Goal: Find contact information: Find contact information

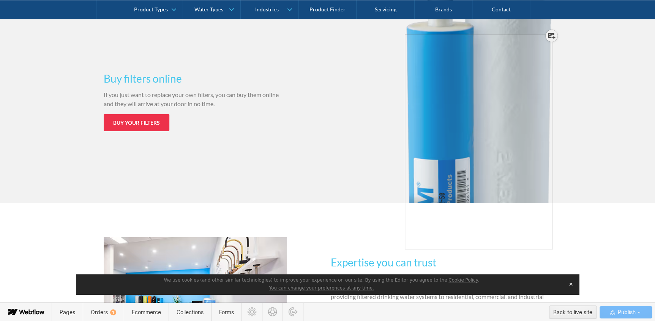
scroll to position [1264, 0]
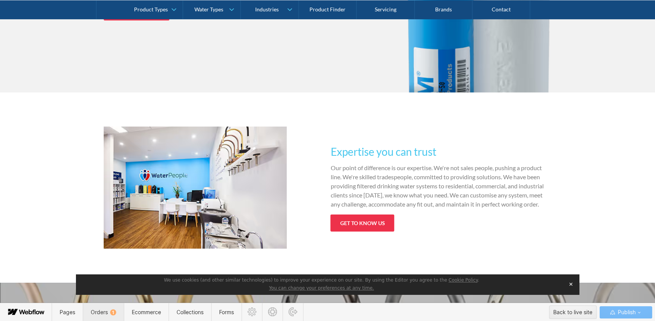
click at [109, 317] on span "Orders 1" at bounding box center [103, 312] width 41 height 19
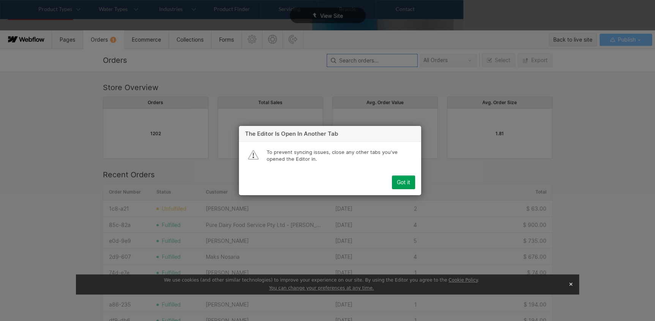
scroll to position [410, 444]
click at [401, 176] on button "Got it" at bounding box center [403, 183] width 23 height 14
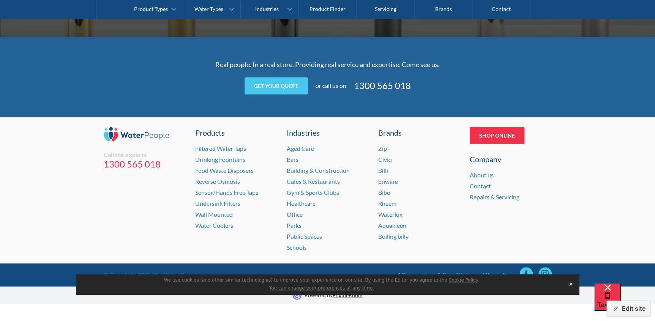
click at [572, 285] on button "✕" at bounding box center [570, 284] width 11 height 11
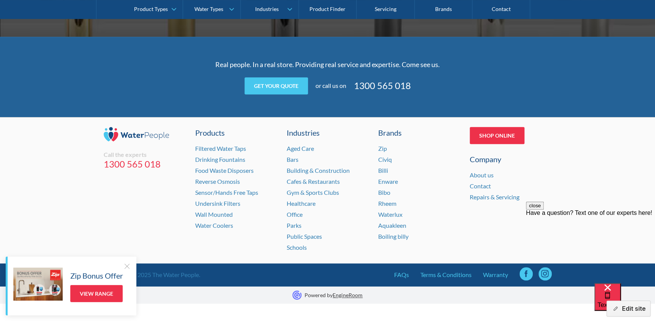
click at [619, 170] on div "Call the experts [PHONE_NUMBER] Products Filtered Water Taps Drinking Fountains…" at bounding box center [327, 190] width 655 height 146
click at [127, 266] on div at bounding box center [127, 267] width 8 height 8
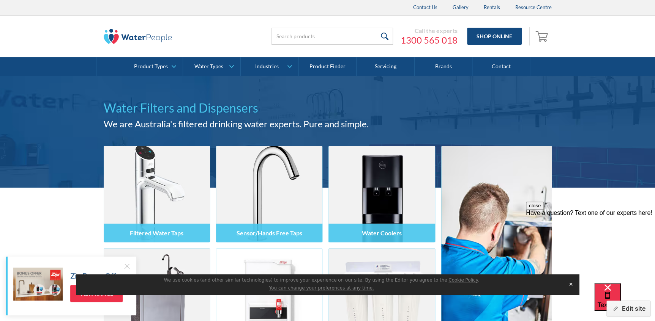
click at [570, 283] on button "✕" at bounding box center [570, 284] width 11 height 11
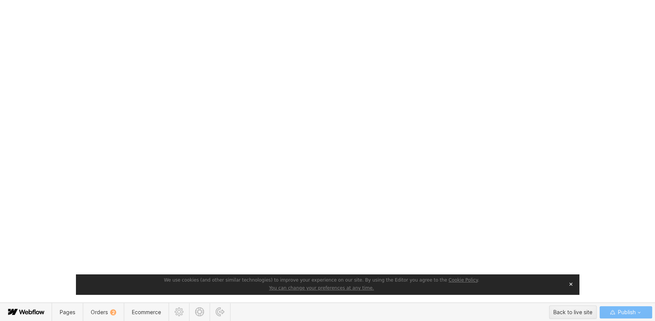
click at [569, 287] on button "✕" at bounding box center [570, 284] width 11 height 11
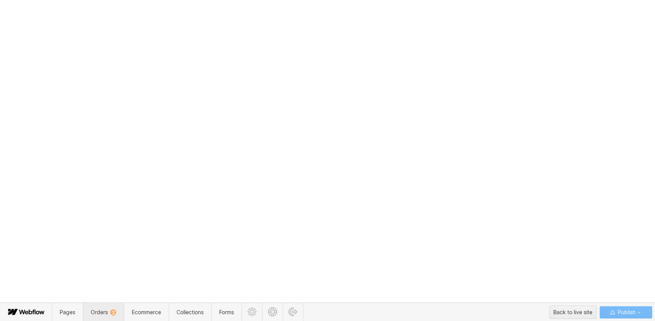
click at [117, 310] on span "Orders 2" at bounding box center [103, 312] width 41 height 19
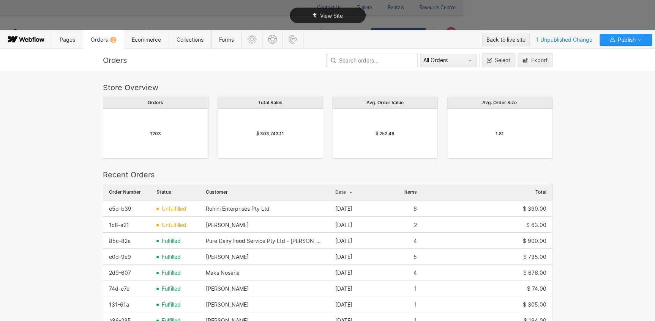
scroll to position [235, 0]
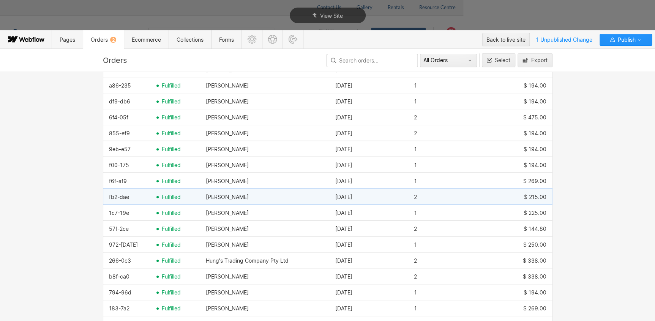
click at [206, 197] on div "Peter Gronow" at bounding box center [227, 197] width 43 height 6
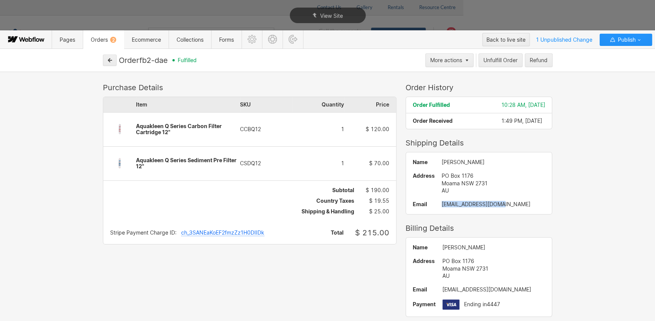
drag, startPoint x: 493, startPoint y: 205, endPoint x: 428, endPoint y: 205, distance: 64.5
click at [441, 205] on div "pgronow@rabar.com.au" at bounding box center [493, 205] width 104 height 6
copy div "pgronow@rabar.com.au"
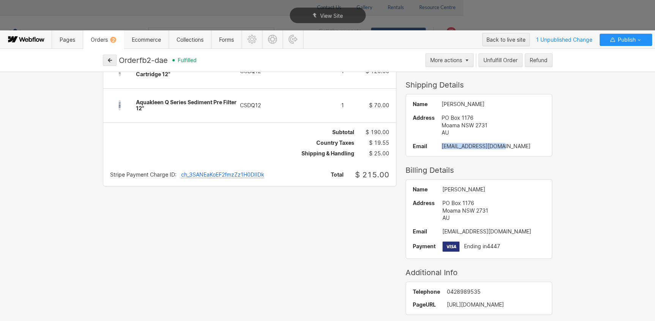
scroll to position [58, 0]
drag, startPoint x: 430, startPoint y: 212, endPoint x: 421, endPoint y: 204, distance: 12.1
click at [421, 204] on div "Name Peter Gronow Address PO Box 1176 Moama NSW 2731 AU Email pgronow@rabar.com…" at bounding box center [479, 219] width 146 height 79
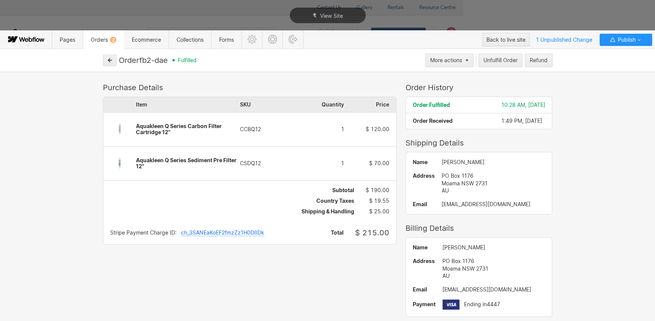
click at [512, 247] on div "Peter Gronow" at bounding box center [493, 248] width 103 height 6
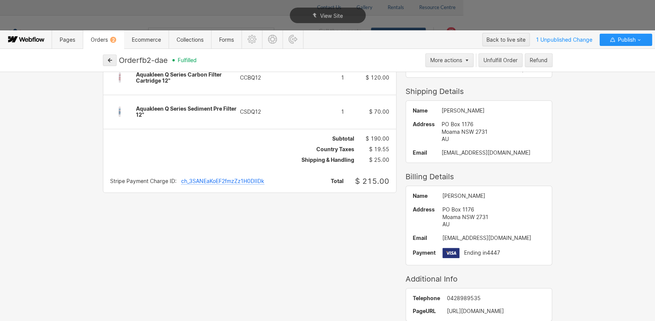
scroll to position [58, 0]
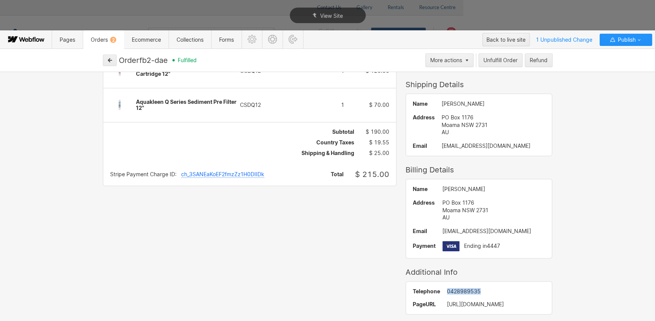
drag, startPoint x: 471, startPoint y: 293, endPoint x: 435, endPoint y: 289, distance: 37.0
click at [447, 289] on div "0428989535" at bounding box center [496, 292] width 98 height 6
copy div "0428989535"
